Goal: Task Accomplishment & Management: Manage account settings

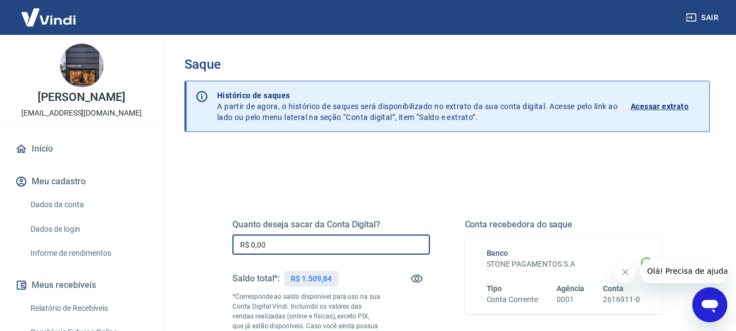
click at [281, 247] on input "R$ 0,00" at bounding box center [331, 245] width 198 height 20
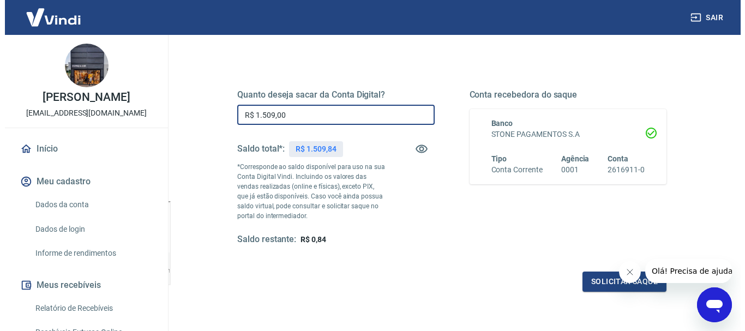
scroll to position [164, 0]
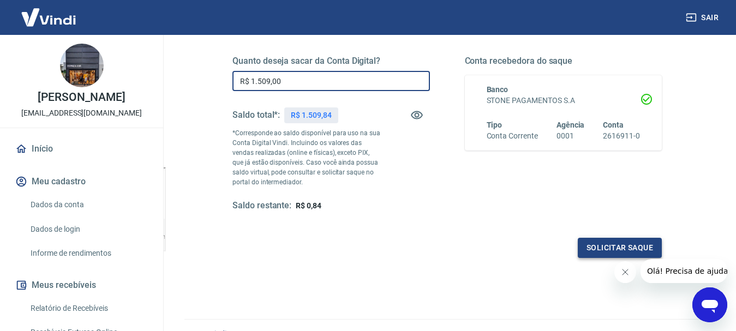
type input "R$ 1.509,00"
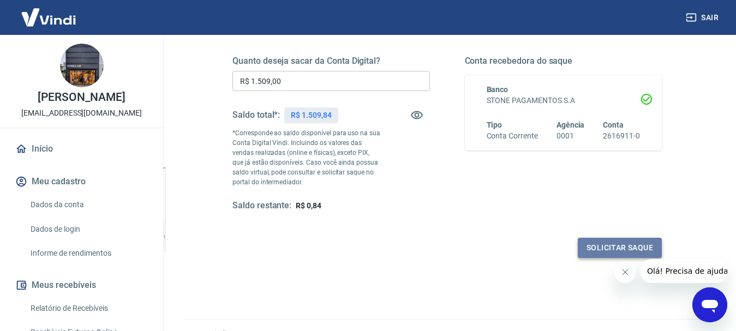
click at [605, 244] on button "Solicitar saque" at bounding box center [620, 248] width 84 height 20
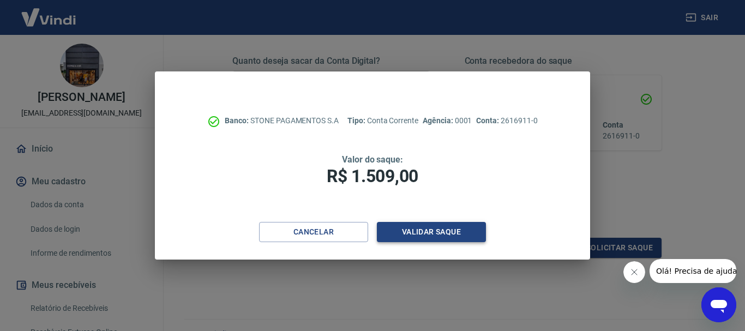
click at [451, 231] on button "Validar saque" at bounding box center [431, 232] width 109 height 20
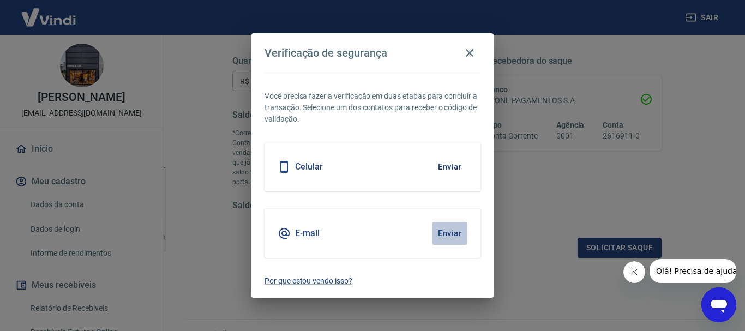
click at [451, 231] on button "Enviar" at bounding box center [449, 233] width 35 height 23
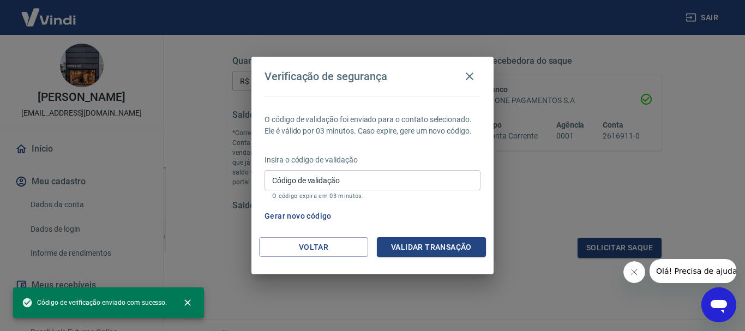
click at [338, 181] on input "Código de validação" at bounding box center [373, 180] width 216 height 20
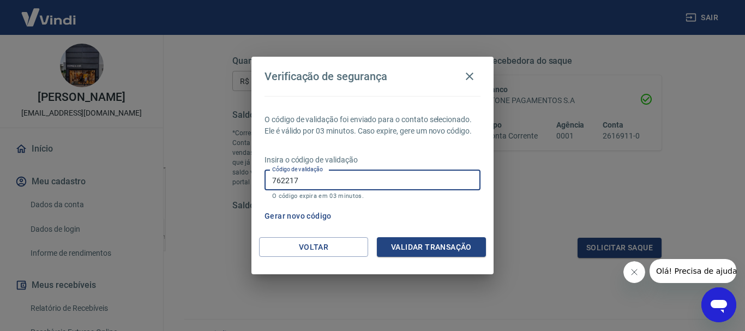
type input "762217"
click at [415, 246] on button "Validar transação" at bounding box center [431, 247] width 109 height 20
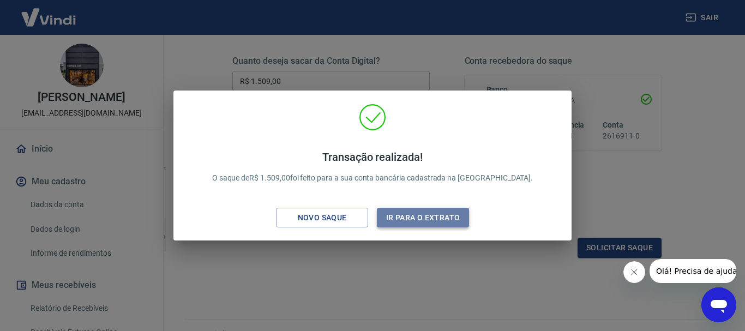
click at [421, 217] on button "Ir para o extrato" at bounding box center [423, 218] width 92 height 20
